Goal: Navigation & Orientation: Find specific page/section

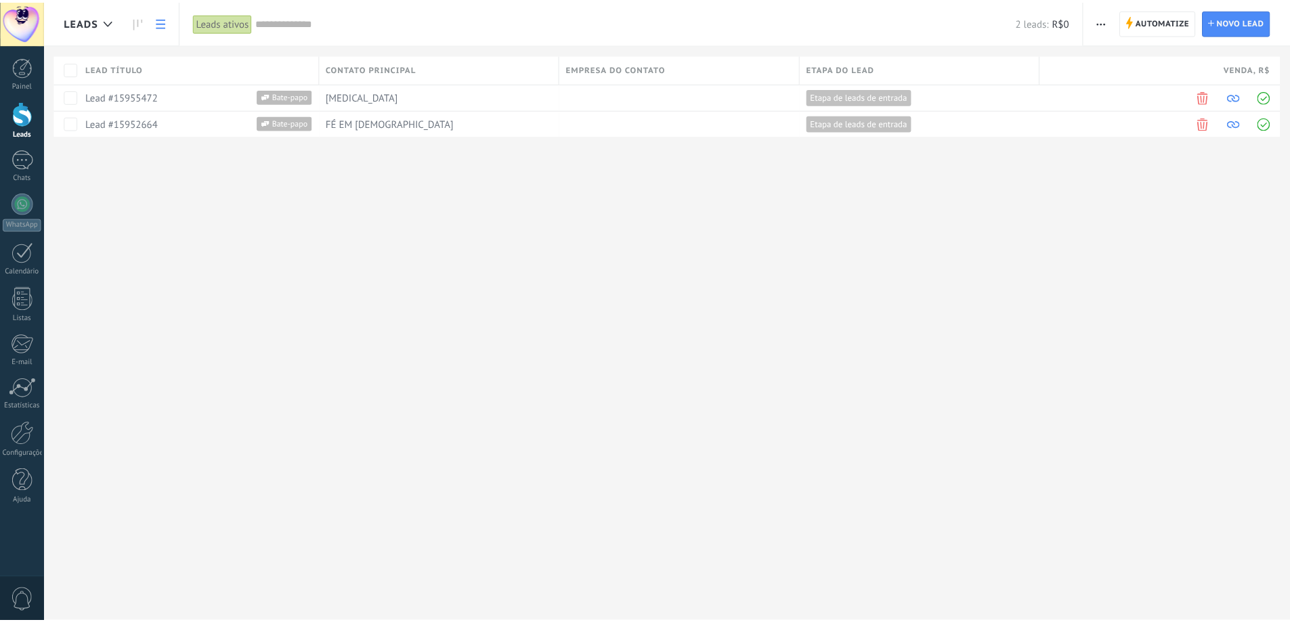
scroll to position [20, 0]
click at [20, 115] on div at bounding box center [22, 112] width 20 height 25
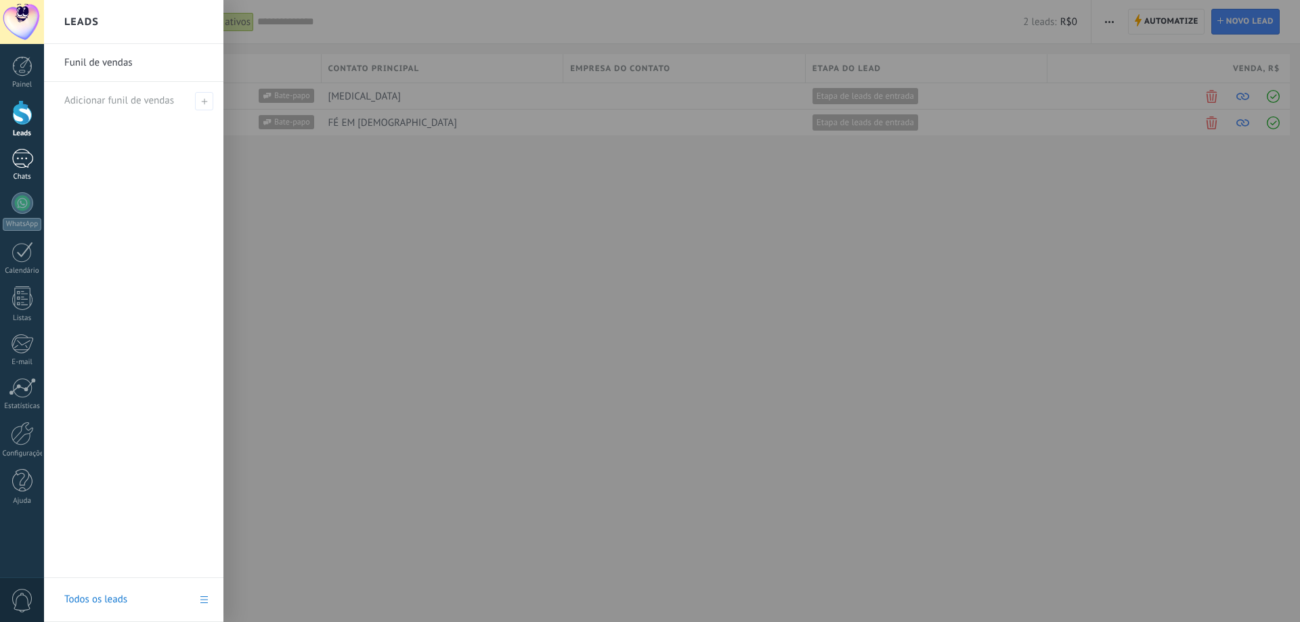
click at [23, 170] on link "1 Chats" at bounding box center [22, 165] width 44 height 33
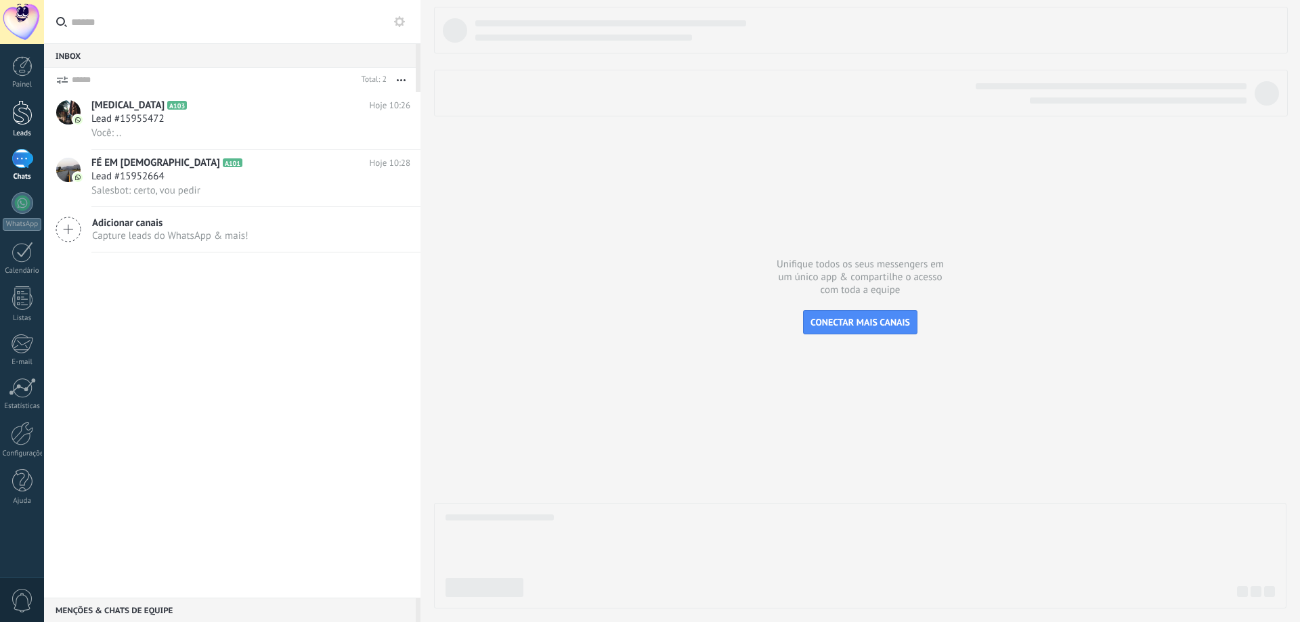
click at [10, 109] on link "Leads" at bounding box center [22, 119] width 44 height 38
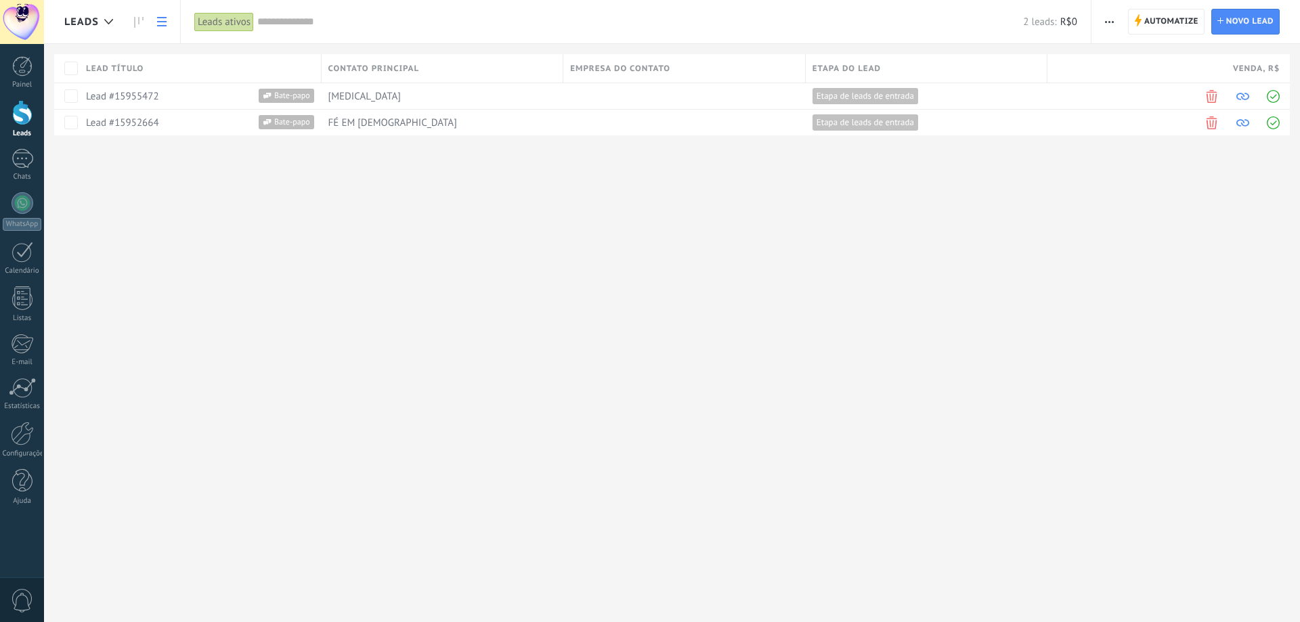
click at [11, 116] on link "Leads" at bounding box center [22, 119] width 44 height 38
click at [24, 71] on div at bounding box center [22, 66] width 20 height 20
